Goal: Find specific page/section: Find specific page/section

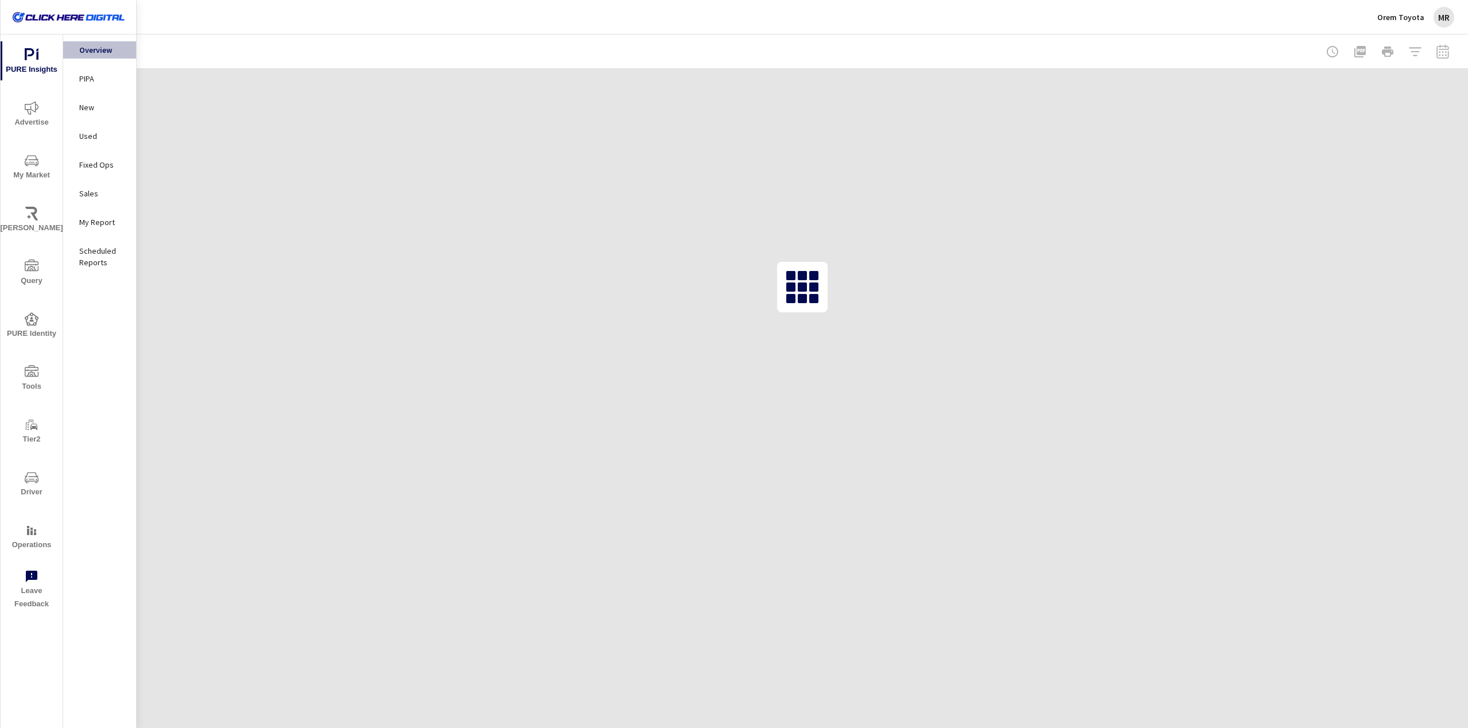
click at [1450, 21] on div "MR" at bounding box center [1444, 17] width 21 height 21
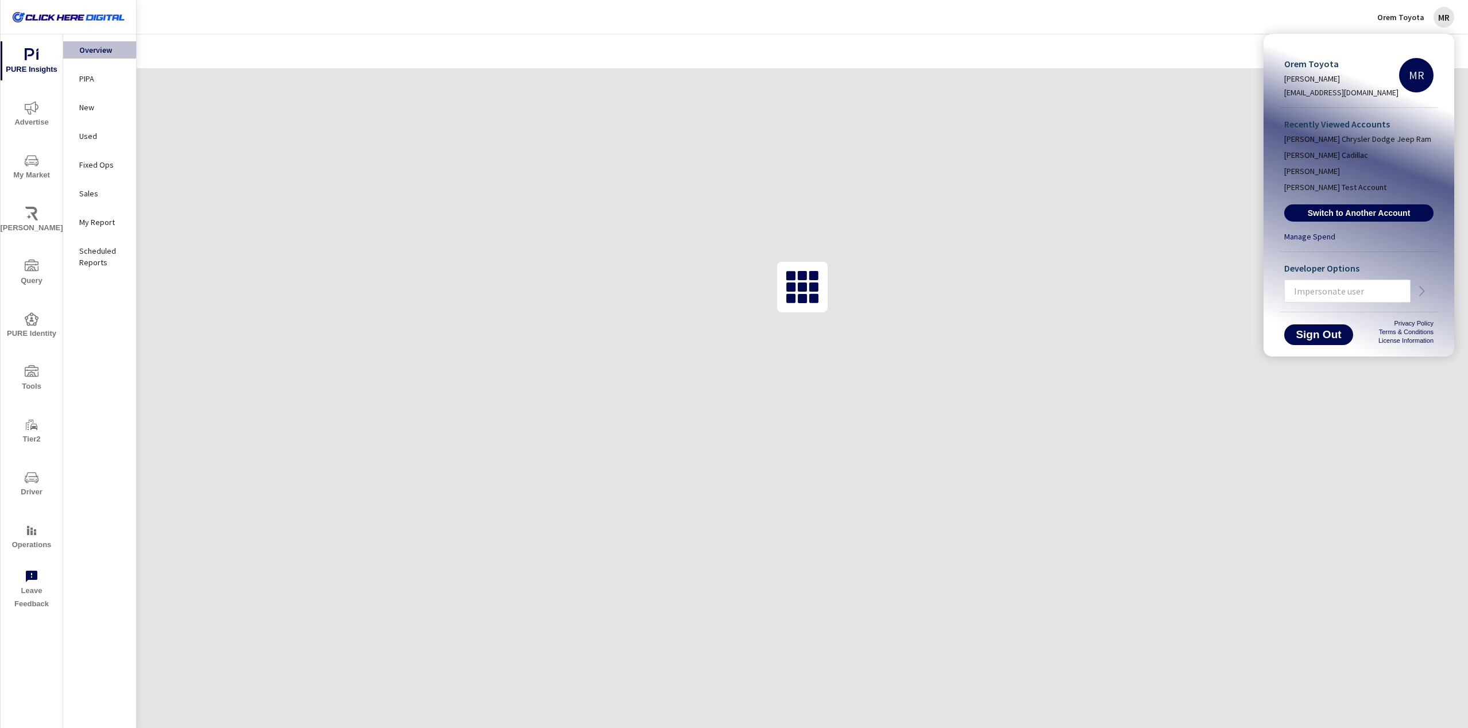
click at [1317, 294] on input "text" at bounding box center [1347, 291] width 125 height 30
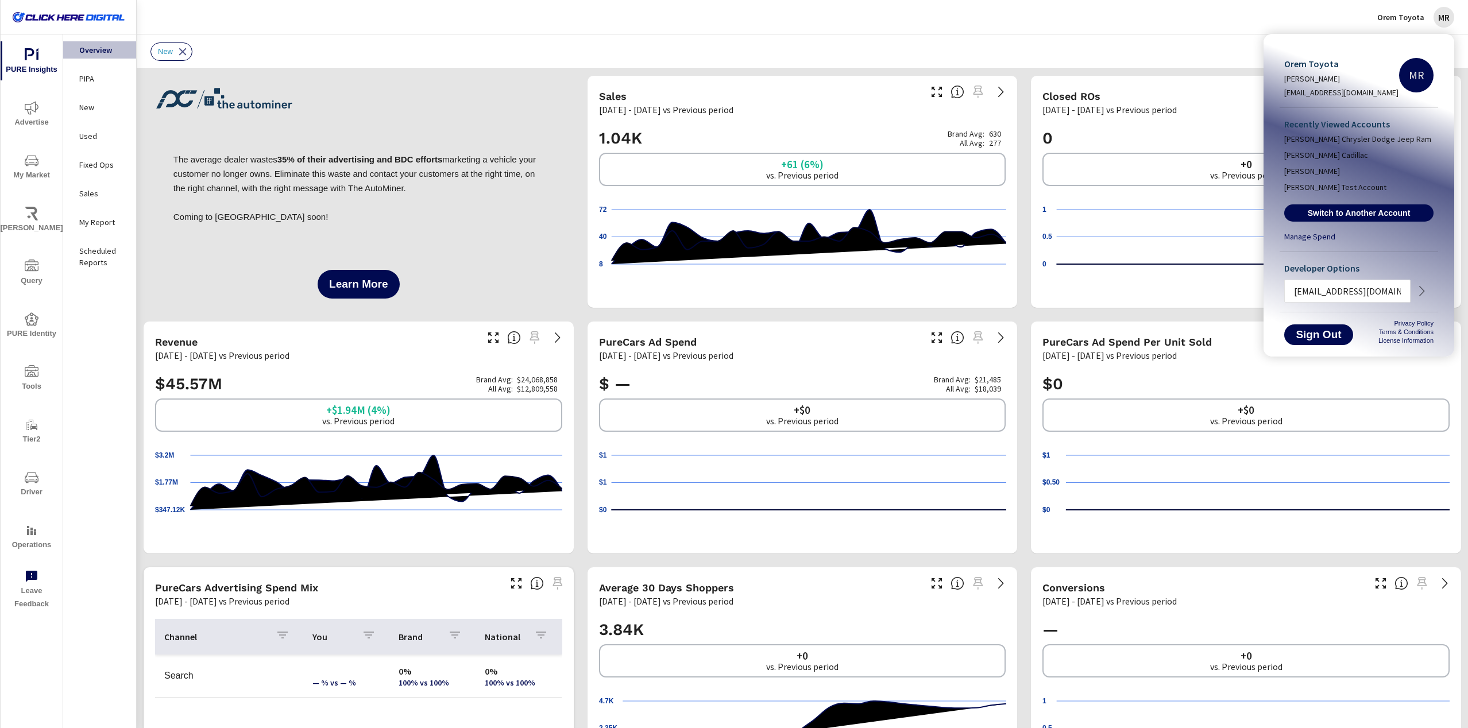
scroll to position [0, 1]
type input "[EMAIL_ADDRESS][DOMAIN_NAME]"
click at [1423, 291] on icon "button" at bounding box center [1422, 291] width 5 height 10
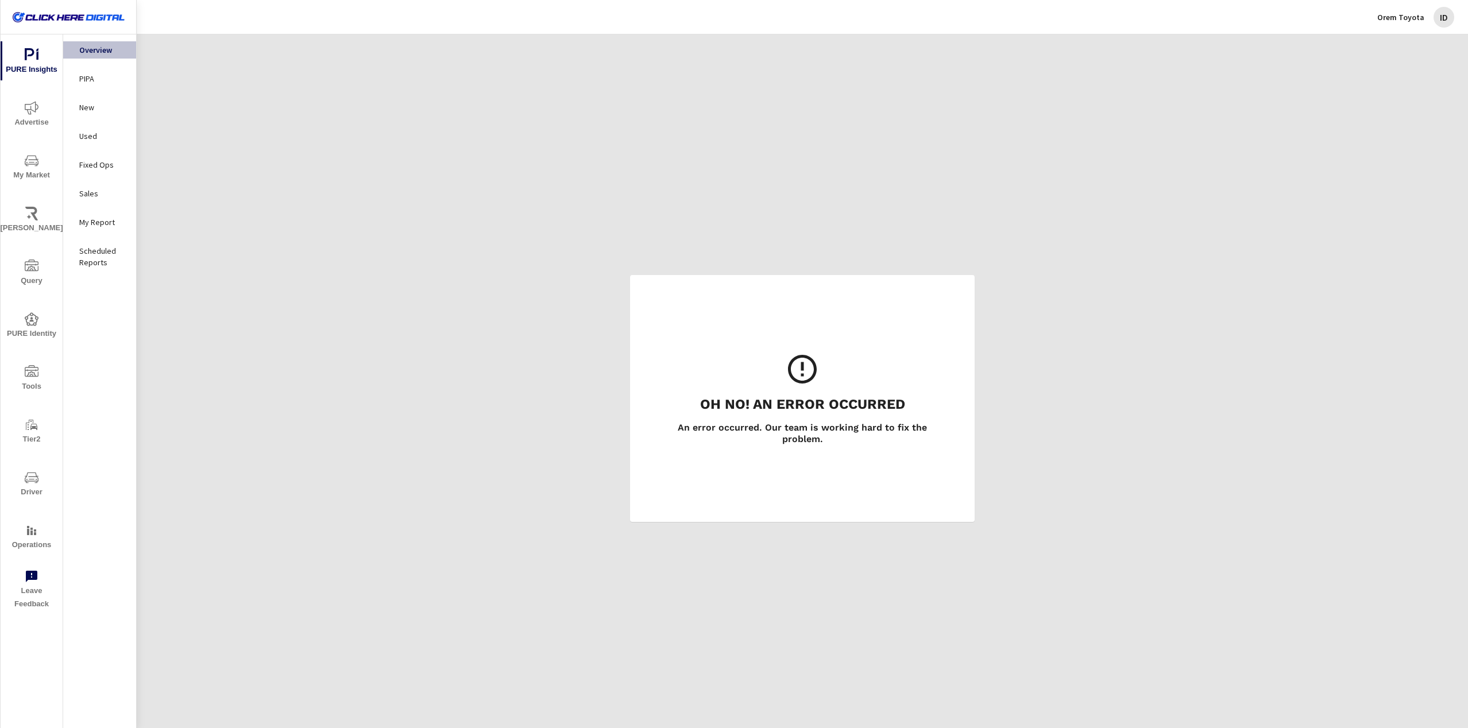
click at [29, 529] on icon "nav menu" at bounding box center [32, 531] width 14 height 14
